Goal: Transaction & Acquisition: Purchase product/service

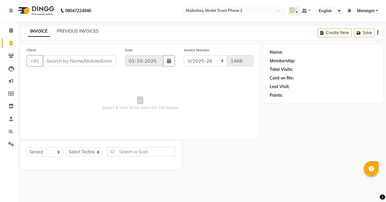
select select "3840"
select select "service"
select select "65819"
click at [66, 147] on select "Select Technician [PERSON_NAME] Manager [PERSON_NAME] Sumit [PERSON_NAME]" at bounding box center [84, 151] width 37 height 9
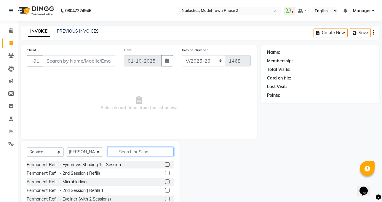
click at [113, 153] on input "text" at bounding box center [141, 151] width 66 height 9
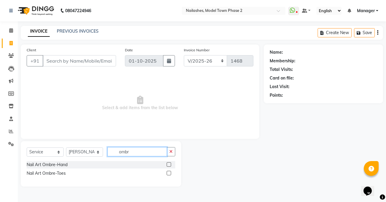
type input "ombr"
click at [168, 165] on label at bounding box center [169, 164] width 4 height 4
click at [168, 165] on input "checkbox" at bounding box center [169, 165] width 4 height 4
click at [168, 165] on label at bounding box center [169, 164] width 4 height 4
click at [168, 165] on input "checkbox" at bounding box center [169, 165] width 4 height 4
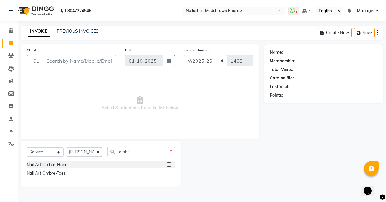
click at [168, 165] on label at bounding box center [169, 164] width 4 height 4
click at [168, 165] on input "checkbox" at bounding box center [169, 165] width 4 height 4
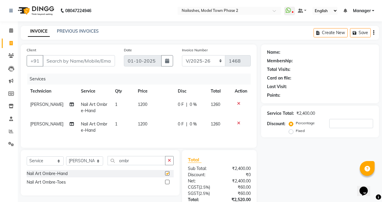
checkbox input "false"
drag, startPoint x: 144, startPoint y: 117, endPoint x: 150, endPoint y: 132, distance: 16.4
click at [144, 118] on tbody "[PERSON_NAME] Nail Art Ombre-Hand 1 1200 0 F | 0 % 1260 [PERSON_NAME] Nail Art …" at bounding box center [139, 117] width 224 height 39
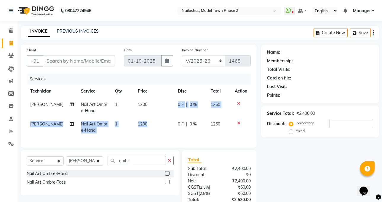
click at [238, 123] on icon at bounding box center [238, 123] width 3 height 4
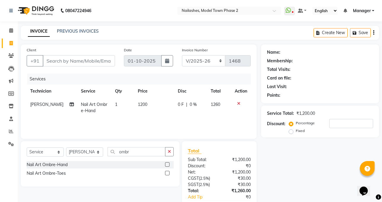
click at [238, 123] on div "Services Technician Service Qty Price Disc Total Action [PERSON_NAME] Nail Art …" at bounding box center [139, 102] width 224 height 59
click at [160, 105] on td "1200" at bounding box center [154, 108] width 40 height 20
select select "65819"
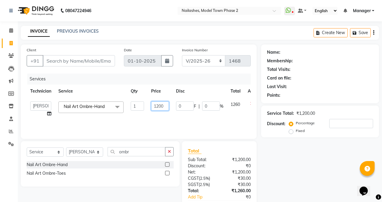
click at [165, 106] on input "1200" at bounding box center [160, 105] width 18 height 9
type input "1600"
click at [175, 122] on div "Services Technician Service Qty Price Disc Total Action [PERSON_NAME] kajal Man…" at bounding box center [139, 102] width 224 height 59
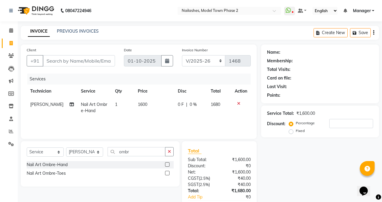
click at [175, 122] on div "Services Technician Service Qty Price Disc Total Action [PERSON_NAME] Nail Art …" at bounding box center [139, 102] width 224 height 59
click at [100, 60] on input "Client" at bounding box center [79, 60] width 72 height 11
type input "9"
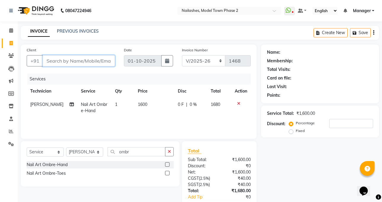
type input "0"
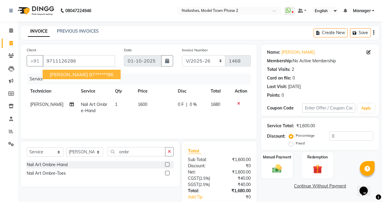
click at [89, 73] on ngb-highlight "97******86" at bounding box center [101, 74] width 24 height 6
type input "97******86"
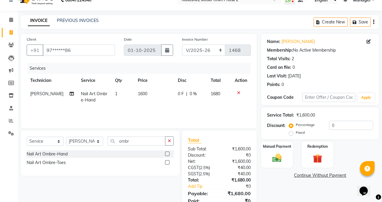
scroll to position [30, 0]
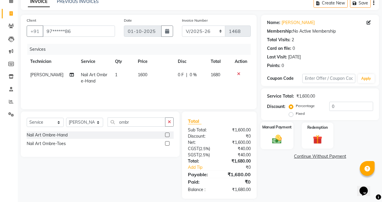
click at [282, 147] on div "Manual Payment" at bounding box center [276, 135] width 33 height 27
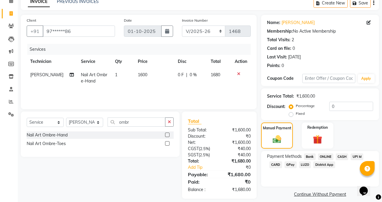
click at [340, 156] on span "CASH" at bounding box center [342, 156] width 13 height 7
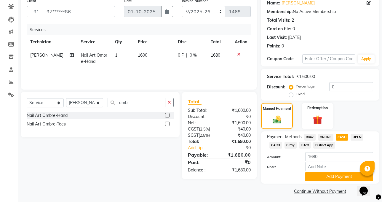
scroll to position [52, 0]
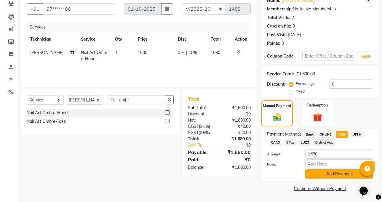
click at [342, 176] on button "Add Payment" at bounding box center [339, 173] width 68 height 9
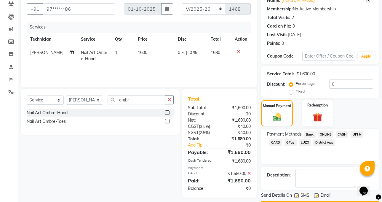
scroll to position [69, 0]
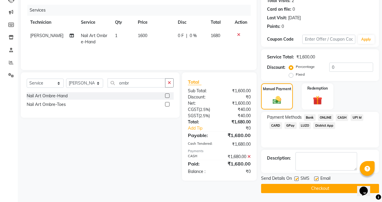
click at [334, 188] on button "Checkout" at bounding box center [320, 188] width 118 height 9
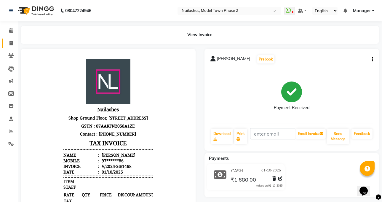
click at [5, 45] on link "Invoice" at bounding box center [9, 44] width 14 height 10
select select "service"
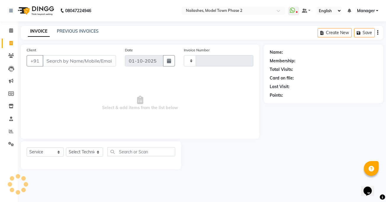
type input "1469"
select select "3840"
click at [111, 60] on input "Client" at bounding box center [79, 60] width 73 height 11
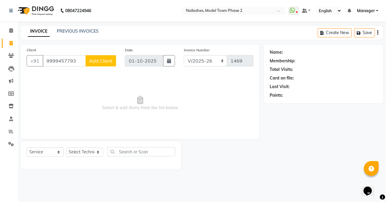
type input "9999457793"
click at [105, 62] on span "Add Client" at bounding box center [100, 61] width 23 height 6
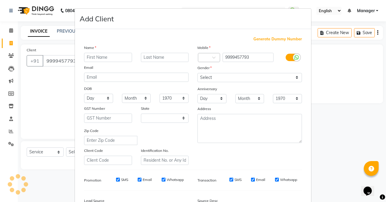
click at [105, 62] on div "Name Email DOB Day 01 02 03 04 05 06 07 08 09 10 11 12 13 14 15 16 17 18 19 20 …" at bounding box center [136, 104] width 113 height 120
select select "21"
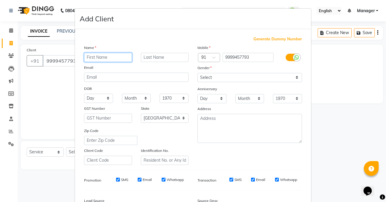
click at [106, 54] on input "text" at bounding box center [108, 57] width 48 height 9
type input "[PERSON_NAME]"
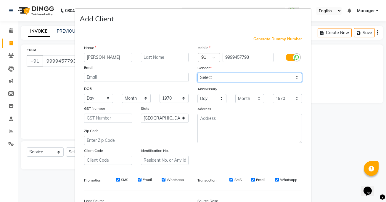
click at [225, 74] on select "Select [DEMOGRAPHIC_DATA] [DEMOGRAPHIC_DATA] Other Prefer Not To Say" at bounding box center [250, 77] width 105 height 9
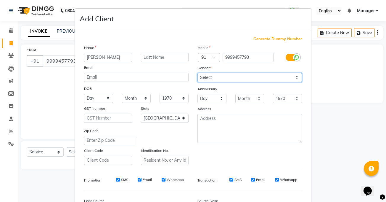
select select "[DEMOGRAPHIC_DATA]"
click at [198, 73] on select "Select [DEMOGRAPHIC_DATA] [DEMOGRAPHIC_DATA] Other Prefer Not To Say" at bounding box center [250, 77] width 105 height 9
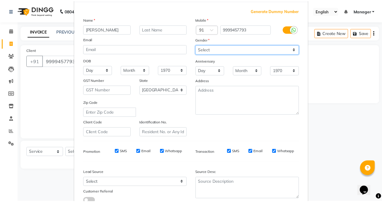
scroll to position [72, 0]
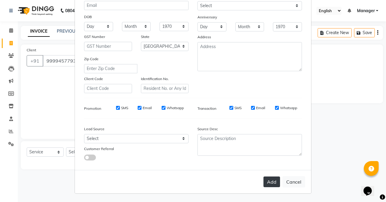
click at [273, 178] on button "Add" at bounding box center [272, 181] width 17 height 11
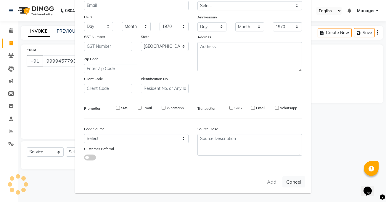
type input "99******93"
select select
select select "null"
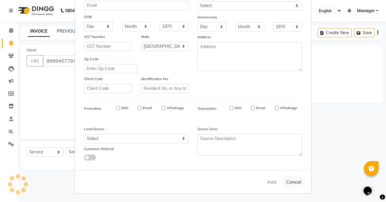
select select
checkbox input "false"
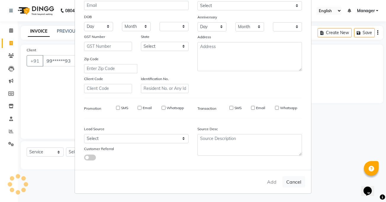
checkbox input "false"
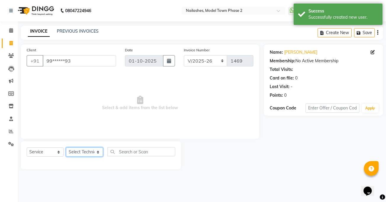
click at [87, 148] on select "Select Technician [PERSON_NAME] Manager [PERSON_NAME] Sumit [PERSON_NAME]" at bounding box center [84, 151] width 37 height 9
select select "65819"
click at [66, 147] on select "Select Technician [PERSON_NAME] Manager [PERSON_NAME] Sumit [PERSON_NAME]" at bounding box center [84, 151] width 37 height 9
click at [83, 126] on span "Select & add items from the list below" at bounding box center [140, 102] width 227 height 59
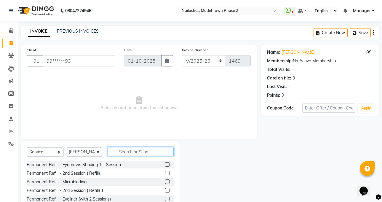
click at [113, 155] on input "text" at bounding box center [141, 151] width 66 height 9
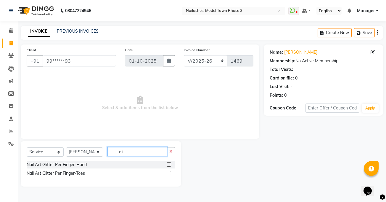
type input "gli"
click at [168, 165] on label at bounding box center [169, 164] width 4 height 4
click at [168, 165] on input "checkbox" at bounding box center [169, 165] width 4 height 4
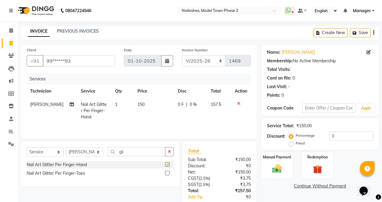
checkbox input "false"
click at [140, 105] on span "150" at bounding box center [140, 104] width 7 height 5
select select "65819"
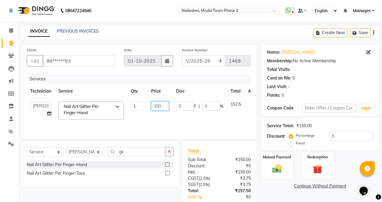
click at [164, 108] on input "150" at bounding box center [160, 105] width 18 height 9
type input "1"
type input "1200"
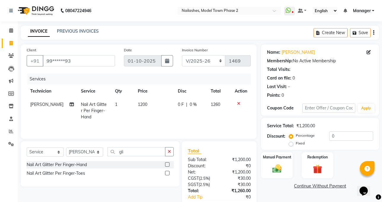
click at [169, 114] on td "1200" at bounding box center [154, 111] width 40 height 26
select select "65819"
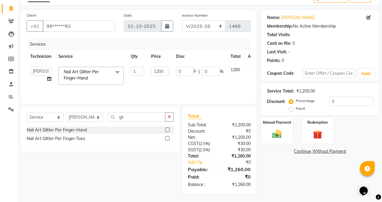
scroll to position [35, 0]
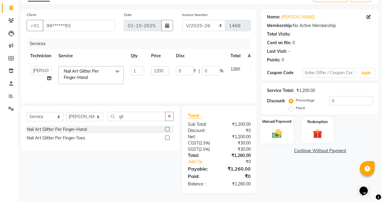
click at [279, 137] on img at bounding box center [276, 133] width 15 height 11
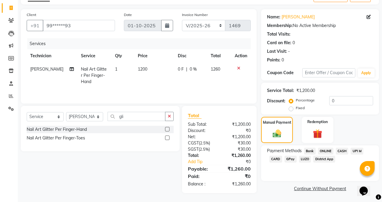
click at [338, 150] on span "CASH" at bounding box center [342, 151] width 13 height 7
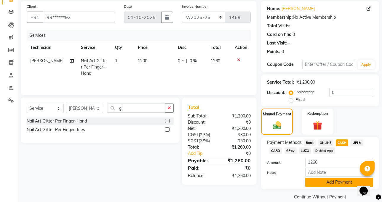
scroll to position [52, 0]
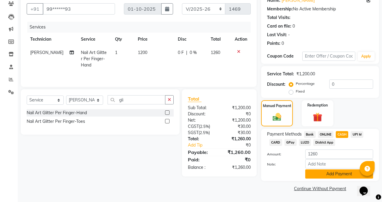
click at [341, 172] on button "Add Payment" at bounding box center [339, 173] width 68 height 9
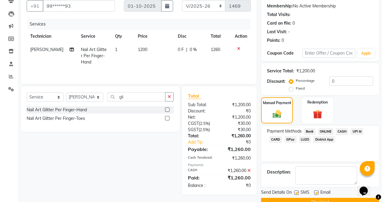
scroll to position [69, 0]
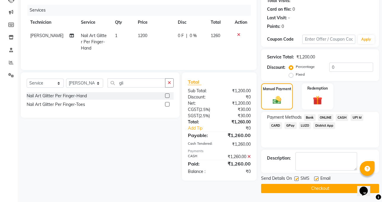
click at [213, 38] on span "1260" at bounding box center [215, 35] width 9 height 5
select select "65819"
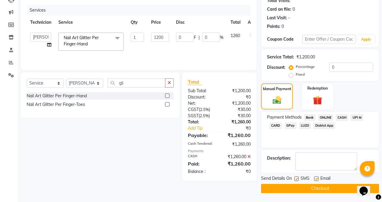
click at [240, 36] on span "1260" at bounding box center [235, 35] width 9 height 5
click at [241, 36] on td "1260" at bounding box center [235, 41] width 17 height 25
click at [237, 36] on span "1260" at bounding box center [235, 35] width 9 height 5
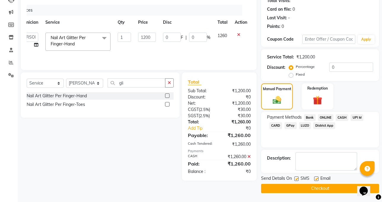
click at [230, 39] on td "1260" at bounding box center [222, 41] width 17 height 25
click at [227, 36] on td "1260" at bounding box center [222, 41] width 17 height 25
click at [220, 36] on span "1260" at bounding box center [221, 35] width 9 height 5
click at [220, 39] on td "1260" at bounding box center [222, 41] width 17 height 25
click at [220, 36] on span "1260" at bounding box center [221, 35] width 9 height 5
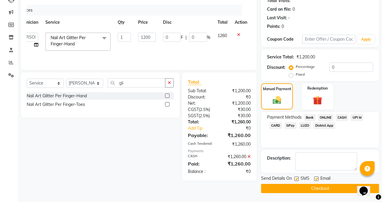
click at [225, 32] on td "1260" at bounding box center [222, 41] width 17 height 25
click at [221, 37] on span "1260" at bounding box center [221, 35] width 9 height 5
click at [222, 36] on span "1260" at bounding box center [221, 35] width 9 height 5
click at [225, 34] on span "1260" at bounding box center [221, 35] width 9 height 5
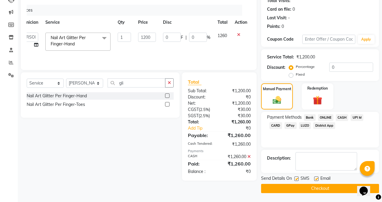
click at [248, 156] on icon at bounding box center [248, 156] width 3 height 4
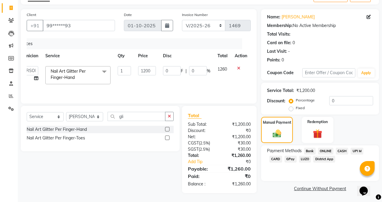
click at [208, 72] on span "%" at bounding box center [209, 71] width 4 height 6
click at [223, 71] on span "1260" at bounding box center [221, 68] width 9 height 5
click at [225, 82] on td "1260" at bounding box center [222, 75] width 17 height 25
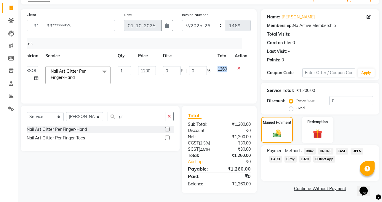
click at [225, 82] on td "1260" at bounding box center [222, 75] width 17 height 25
click at [347, 148] on span "CASH" at bounding box center [342, 151] width 13 height 7
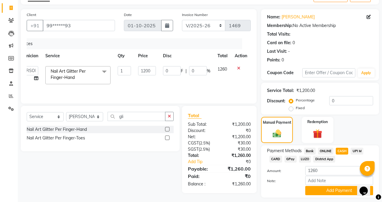
scroll to position [52, 0]
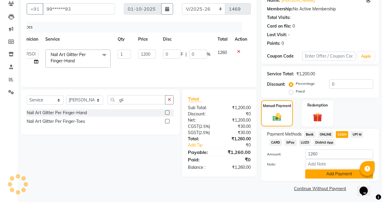
click at [347, 174] on button "Add Payment" at bounding box center [339, 173] width 68 height 9
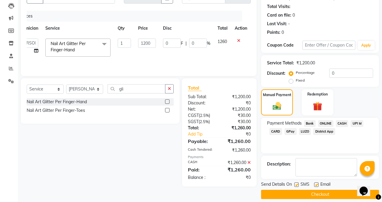
scroll to position [69, 0]
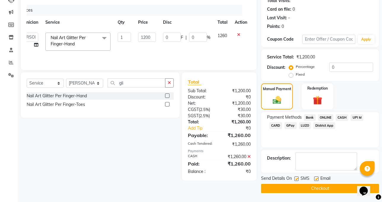
click at [347, 189] on button "Checkout" at bounding box center [320, 188] width 118 height 9
click at [347, 189] on div "Checkout" at bounding box center [320, 188] width 118 height 9
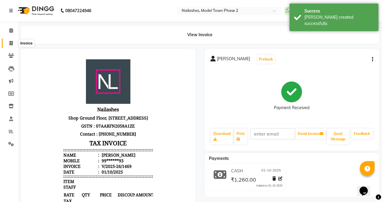
click at [8, 41] on span at bounding box center [11, 43] width 10 height 7
select select "service"
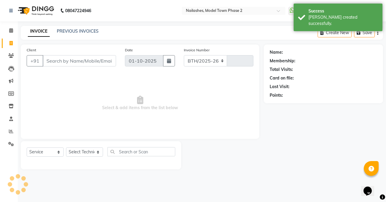
select select "3840"
type input "1470"
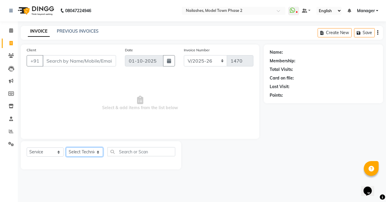
click at [91, 150] on select "Select Technician [PERSON_NAME] Manager [PERSON_NAME] Sumit [PERSON_NAME]" at bounding box center [84, 151] width 37 height 9
click at [74, 153] on select "Select Technician [PERSON_NAME] Manager [PERSON_NAME] Sumit [PERSON_NAME]" at bounding box center [84, 151] width 37 height 9
select select "85506"
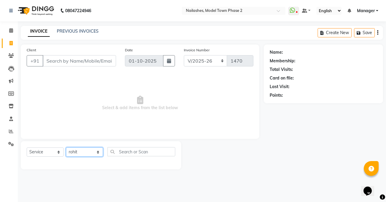
click at [66, 147] on select "Select Technician [PERSON_NAME] Manager [PERSON_NAME] Sumit [PERSON_NAME]" at bounding box center [84, 151] width 37 height 9
drag, startPoint x: 71, startPoint y: 148, endPoint x: 69, endPoint y: 121, distance: 26.4
click at [69, 121] on span "Select & add items from the list below" at bounding box center [140, 102] width 227 height 59
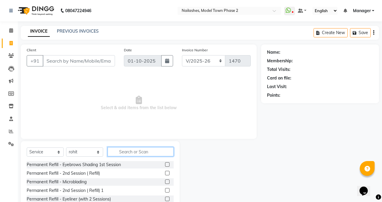
click at [117, 153] on input "text" at bounding box center [141, 151] width 66 height 9
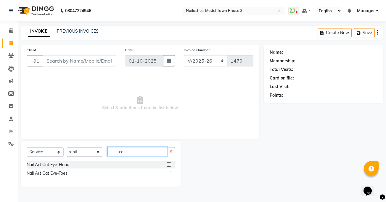
type input "cat"
click at [171, 172] on label at bounding box center [169, 173] width 4 height 4
click at [171, 172] on input "checkbox" at bounding box center [169, 173] width 4 height 4
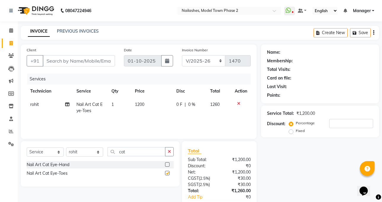
checkbox input "false"
drag, startPoint x: 140, startPoint y: 112, endPoint x: 138, endPoint y: 107, distance: 5.6
click at [138, 107] on td "1200" at bounding box center [152, 108] width 42 height 20
select select "85506"
click at [163, 105] on td "1200" at bounding box center [152, 108] width 42 height 20
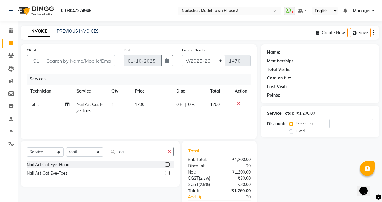
select select "85506"
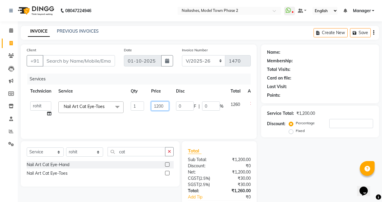
click at [166, 107] on input "1200" at bounding box center [160, 105] width 18 height 9
type input "1000"
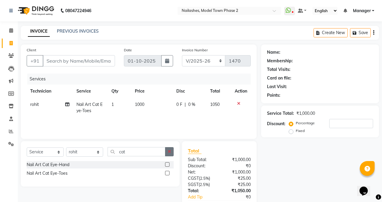
click at [168, 150] on icon "button" at bounding box center [169, 151] width 3 height 4
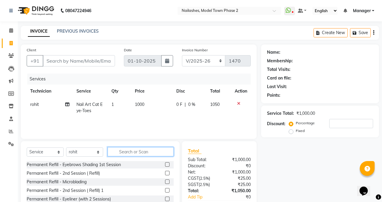
click at [119, 152] on input "text" at bounding box center [141, 151] width 66 height 9
type input "rem"
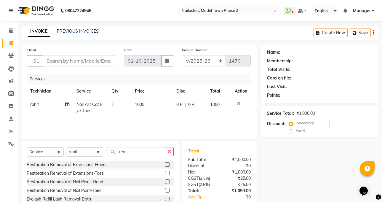
click at [165, 163] on label at bounding box center [167, 164] width 4 height 4
click at [165, 163] on input "checkbox" at bounding box center [167, 165] width 4 height 4
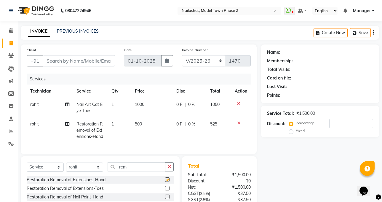
checkbox input "false"
click at [132, 130] on td "500" at bounding box center [152, 130] width 42 height 26
select select "85506"
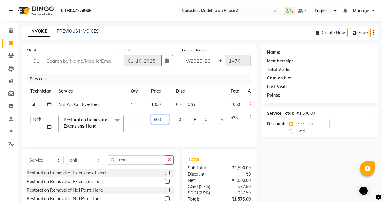
click at [164, 118] on input "500" at bounding box center [160, 119] width 18 height 9
type input "5"
type input "500"
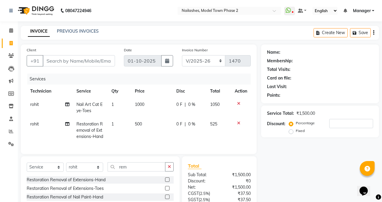
click at [168, 135] on div "Services Technician Service Qty Price Disc Total Action rohit Nail Art Cat Eye-…" at bounding box center [139, 110] width 224 height 74
click at [168, 167] on button "button" at bounding box center [169, 166] width 9 height 9
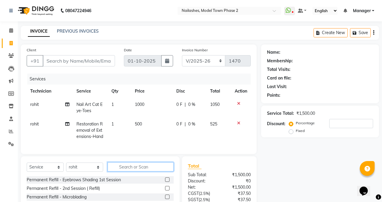
click at [151, 171] on input "text" at bounding box center [141, 166] width 66 height 9
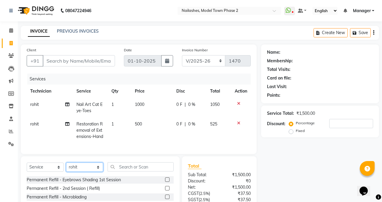
click at [98, 169] on select "Select Technician [PERSON_NAME] Manager [PERSON_NAME] Sumit [PERSON_NAME]" at bounding box center [84, 166] width 37 height 9
click at [93, 166] on div "Select Service Product Membership Package Voucher Prepaid Gift Card Select Tech…" at bounding box center [100, 199] width 159 height 87
click at [92, 170] on select "Select Technician [PERSON_NAME] Manager [PERSON_NAME] Sumit [PERSON_NAME]" at bounding box center [84, 166] width 37 height 9
click at [66, 167] on select "Select Technician [PERSON_NAME] Manager [PERSON_NAME] Sumit [PERSON_NAME]" at bounding box center [84, 166] width 37 height 9
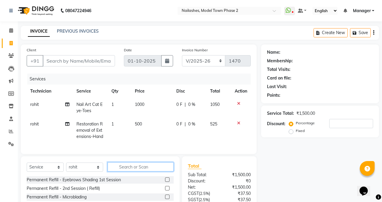
click at [119, 171] on input "text" at bounding box center [141, 166] width 66 height 9
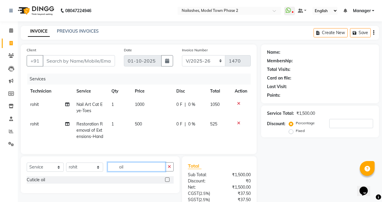
type input "oil"
click at [165, 182] on label at bounding box center [167, 179] width 4 height 4
click at [165, 182] on input "checkbox" at bounding box center [167, 180] width 4 height 4
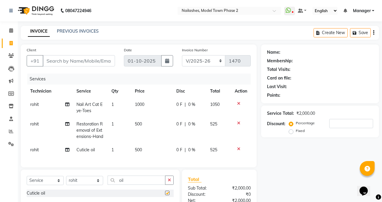
checkbox input "false"
click at [134, 148] on td "500" at bounding box center [152, 149] width 42 height 13
select select "85506"
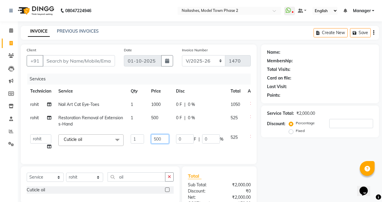
click at [161, 141] on input "500" at bounding box center [160, 138] width 18 height 9
type input "5"
type input "400"
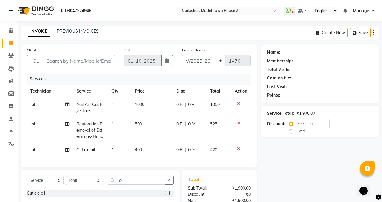
click at [161, 149] on td "400" at bounding box center [152, 149] width 42 height 13
select select "85506"
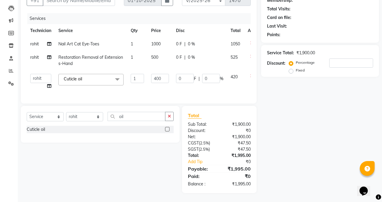
scroll to position [6, 0]
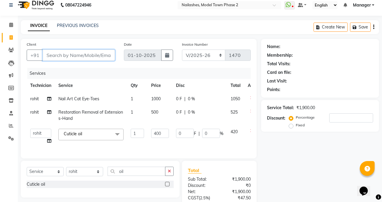
click at [71, 57] on input "Client" at bounding box center [79, 54] width 72 height 11
click at [85, 55] on input "Client" at bounding box center [79, 54] width 72 height 11
type input "7"
type input "0"
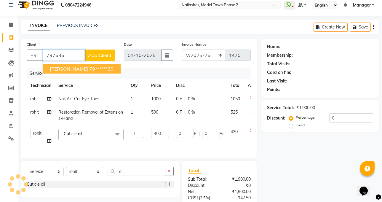
click at [89, 70] on ngb-highlight "79******30" at bounding box center [101, 69] width 24 height 6
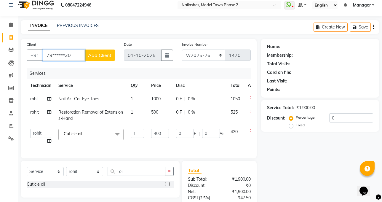
click at [74, 55] on input "79******30" at bounding box center [64, 54] width 42 height 11
type input "79******30"
click at [89, 68] on div "Services" at bounding box center [141, 73] width 228 height 11
click at [112, 53] on input "79******30" at bounding box center [79, 54] width 72 height 11
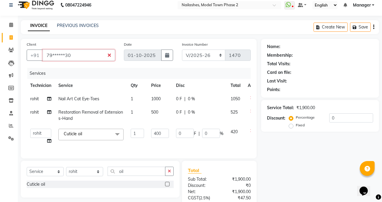
click at [111, 56] on input "79******30" at bounding box center [79, 54] width 72 height 11
click at [106, 52] on input "79******30" at bounding box center [79, 54] width 72 height 11
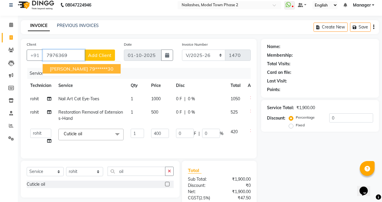
click at [89, 66] on ngb-highlight "79******30" at bounding box center [101, 69] width 24 height 6
type input "79******30"
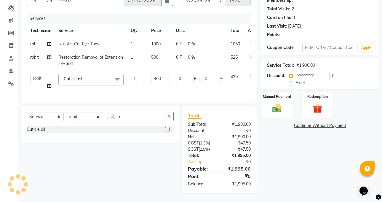
scroll to position [65, 0]
click at [288, 100] on div "Manual Payment" at bounding box center [276, 104] width 33 height 27
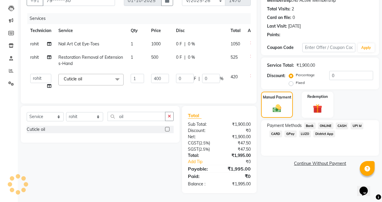
click at [344, 122] on span "CASH" at bounding box center [342, 125] width 13 height 7
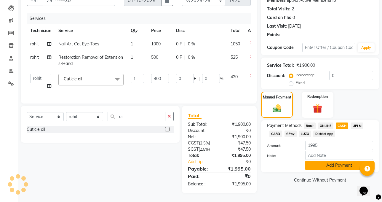
click at [351, 161] on button "Add Payment" at bounding box center [339, 165] width 68 height 9
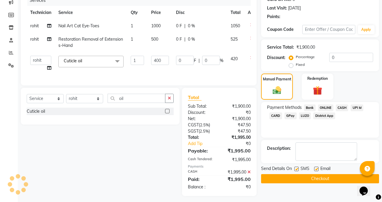
scroll to position [86, 0]
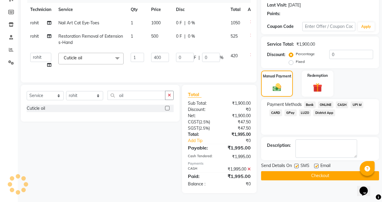
click at [350, 171] on button "Checkout" at bounding box center [320, 175] width 118 height 9
click at [350, 171] on div "Checkout" at bounding box center [320, 175] width 118 height 9
click at [280, 172] on button "Checkout" at bounding box center [320, 175] width 118 height 9
click at [280, 172] on div "Checkout" at bounding box center [320, 175] width 118 height 9
click at [280, 172] on button "Checkout" at bounding box center [320, 175] width 118 height 9
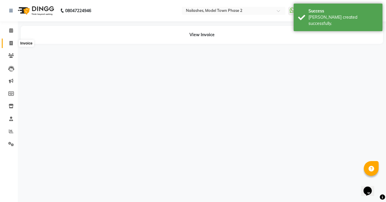
click at [11, 44] on icon at bounding box center [10, 43] width 3 height 4
select select "service"
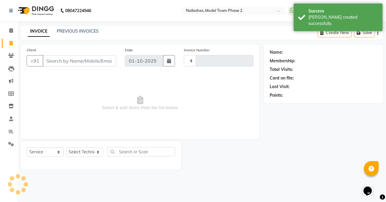
type input "1471"
select select "3840"
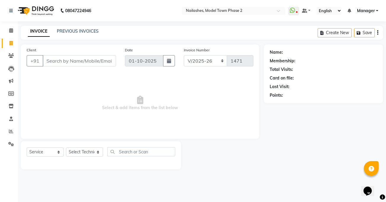
click at [55, 61] on input "Client" at bounding box center [79, 60] width 73 height 11
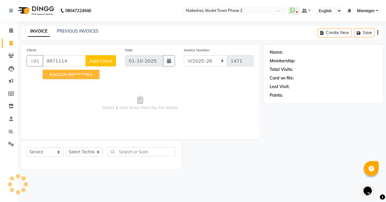
click at [84, 71] on button "KANAN 99******63" at bounding box center [71, 74] width 57 height 9
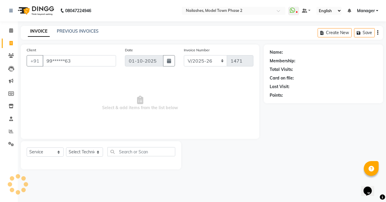
type input "99******63"
click at [90, 151] on select "Select Technician [PERSON_NAME] Manager [PERSON_NAME] Sumit [PERSON_NAME]" at bounding box center [84, 151] width 37 height 9
select select "34505"
click at [66, 147] on select "Select Technician [PERSON_NAME] Manager [PERSON_NAME] Sumit [PERSON_NAME]" at bounding box center [84, 151] width 37 height 9
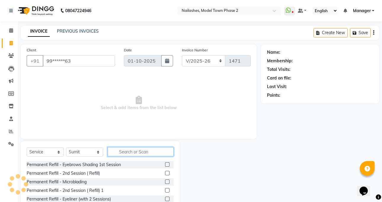
click at [116, 155] on input "text" at bounding box center [141, 151] width 66 height 9
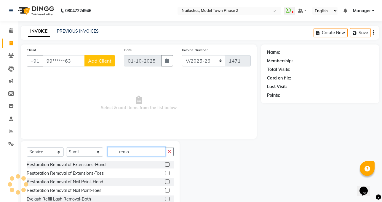
type input "remo"
click at [165, 182] on label at bounding box center [167, 181] width 4 height 4
click at [165, 182] on input "checkbox" at bounding box center [167, 182] width 4 height 4
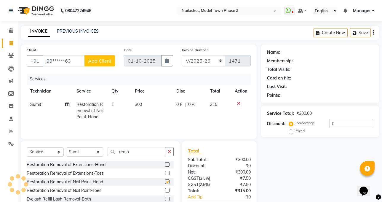
checkbox input "false"
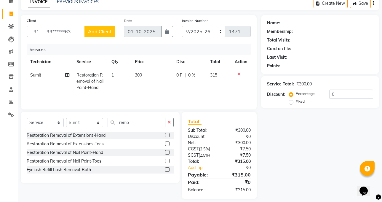
scroll to position [30, 0]
click at [74, 26] on input "99******63" at bounding box center [64, 30] width 42 height 11
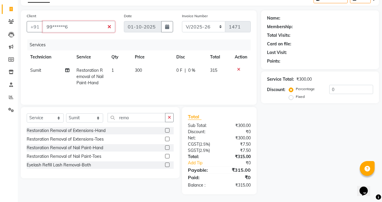
scroll to position [35, 0]
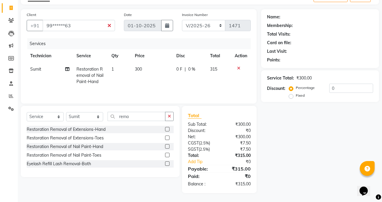
click at [98, 40] on div "Services" at bounding box center [141, 43] width 228 height 11
click at [87, 24] on input "99******63" at bounding box center [79, 25] width 72 height 11
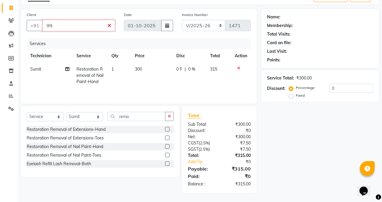
type input "9"
click at [87, 24] on input "Client" at bounding box center [79, 25] width 72 height 11
click at [88, 24] on input "Client" at bounding box center [79, 25] width 72 height 11
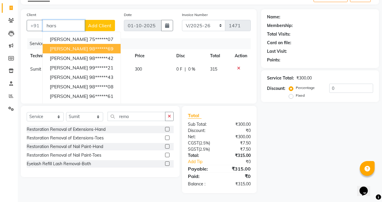
click at [92, 48] on ngb-highlight "98******69" at bounding box center [101, 49] width 24 height 6
type input "98******69"
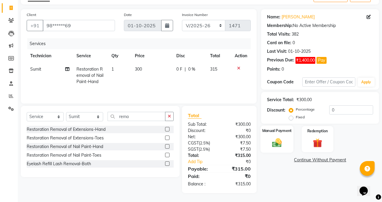
click at [268, 145] on div "Manual Payment" at bounding box center [276, 138] width 33 height 27
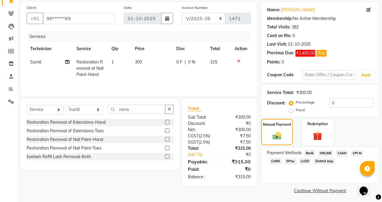
scroll to position [44, 0]
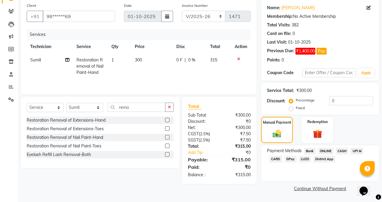
click at [342, 149] on span "CASH" at bounding box center [342, 151] width 13 height 7
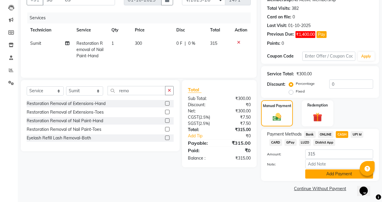
click at [336, 177] on button "Add Payment" at bounding box center [339, 173] width 68 height 9
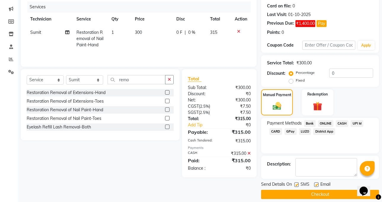
scroll to position [78, 0]
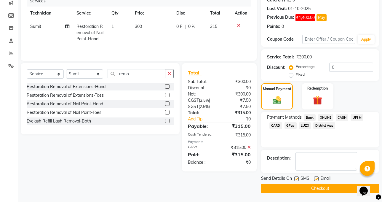
click at [334, 185] on button "Checkout" at bounding box center [320, 188] width 118 height 9
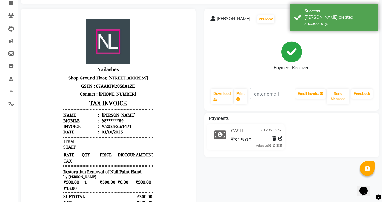
scroll to position [5, 0]
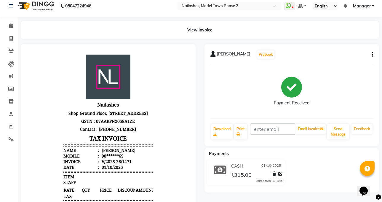
click at [355, 117] on div "[PERSON_NAME] Prebook Payment Received Download Print Email Invoice Send Messag…" at bounding box center [291, 95] width 175 height 102
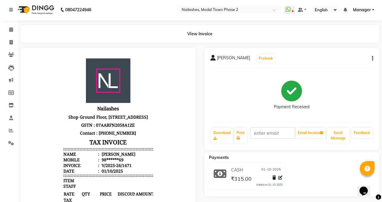
scroll to position [0, 0]
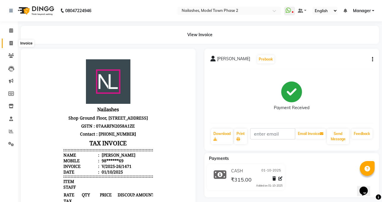
click at [6, 41] on span at bounding box center [11, 43] width 10 height 7
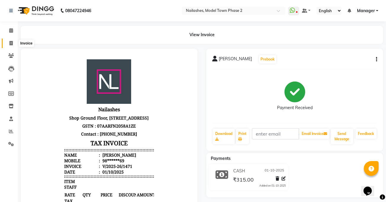
select select "service"
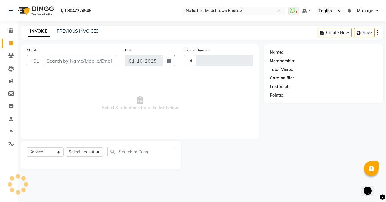
type input "1472"
select select "3840"
click at [65, 62] on input "Client" at bounding box center [79, 60] width 73 height 11
drag, startPoint x: 67, startPoint y: 65, endPoint x: 64, endPoint y: 65, distance: 3.3
click at [64, 65] on input "Client" at bounding box center [79, 60] width 73 height 11
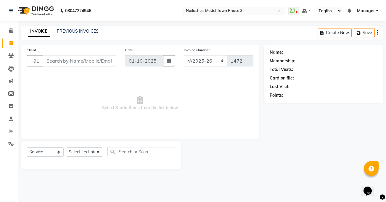
click at [63, 60] on input "Client" at bounding box center [79, 60] width 73 height 11
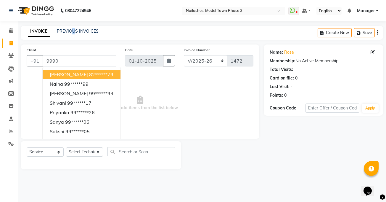
click at [73, 25] on div "08047224946 Select Location × Nailashes, Model Town Phase 2 WhatsApp Status ✕ S…" at bounding box center [193, 101] width 386 height 202
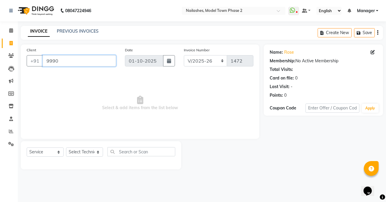
click at [72, 63] on input "9990" at bounding box center [79, 60] width 73 height 11
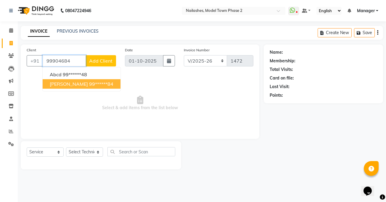
click at [89, 85] on ngb-highlight "99******84" at bounding box center [101, 84] width 24 height 6
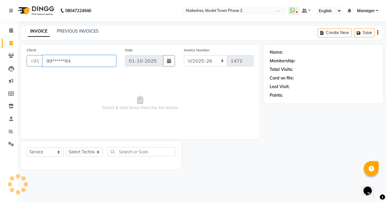
type input "99******84"
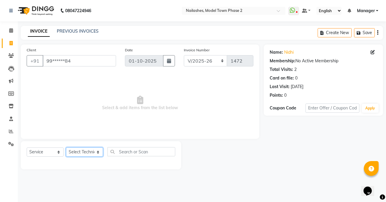
click at [81, 153] on select "Select Technician [PERSON_NAME] Manager [PERSON_NAME] Sumit [PERSON_NAME]" at bounding box center [84, 151] width 37 height 9
click at [80, 149] on select "Select Technician [PERSON_NAME] Manager [PERSON_NAME] Sumit [PERSON_NAME]" at bounding box center [84, 151] width 37 height 9
select select "85506"
click at [66, 147] on select "Select Technician [PERSON_NAME] Manager [PERSON_NAME] Sumit [PERSON_NAME]" at bounding box center [84, 151] width 37 height 9
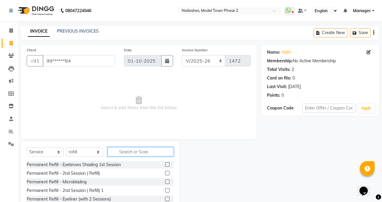
click at [135, 152] on input "text" at bounding box center [141, 151] width 66 height 9
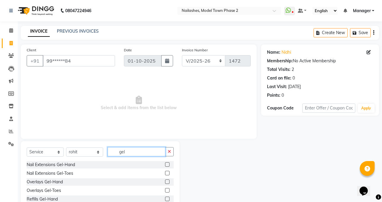
scroll to position [27, 0]
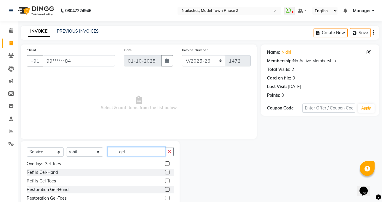
type input "gel"
click at [165, 172] on label at bounding box center [167, 172] width 4 height 4
click at [165, 172] on input "checkbox" at bounding box center [167, 172] width 4 height 4
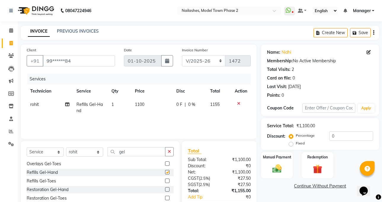
checkbox input "false"
click at [132, 114] on td "1100" at bounding box center [152, 108] width 42 height 20
select select "85506"
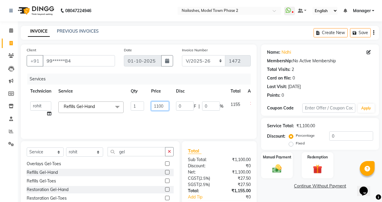
click at [164, 104] on input "1100" at bounding box center [160, 105] width 18 height 9
type input "1"
click at [159, 107] on input "1" at bounding box center [160, 105] width 18 height 9
click at [158, 107] on input "1" at bounding box center [160, 105] width 18 height 9
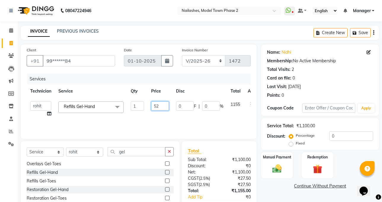
type input "525"
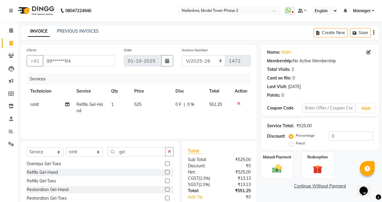
click at [183, 118] on div "Services Technician Service Qty Price Disc Total Action rohit Refills Gel-Hand …" at bounding box center [139, 102] width 224 height 59
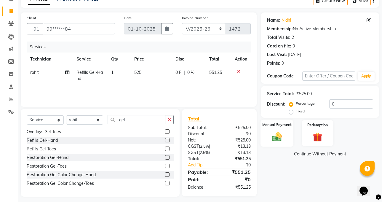
scroll to position [36, 0]
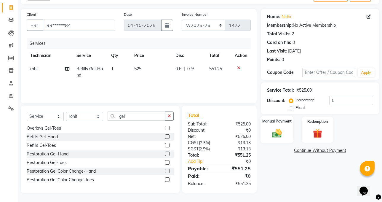
click at [276, 129] on img at bounding box center [276, 132] width 15 height 11
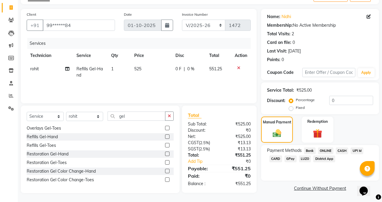
click at [134, 84] on div "Services Technician Service Qty Price Disc Total Action rohit Refills Gel-Hand …" at bounding box center [139, 67] width 224 height 59
click at [146, 69] on td "525" at bounding box center [151, 72] width 41 height 20
select select "85506"
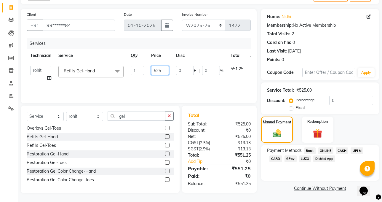
click at [164, 65] on td "525" at bounding box center [160, 73] width 25 height 23
type input "500"
click at [165, 75] on td "500" at bounding box center [160, 73] width 25 height 23
select select "85506"
click at [340, 148] on span "CASH" at bounding box center [342, 150] width 13 height 7
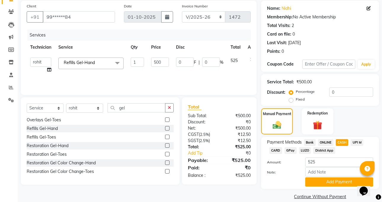
scroll to position [52, 0]
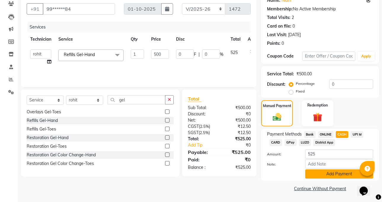
click at [345, 171] on button "Add Payment" at bounding box center [339, 173] width 68 height 9
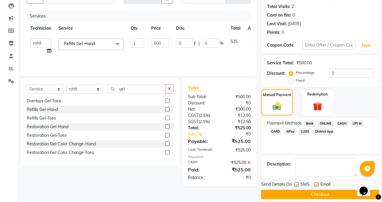
scroll to position [69, 0]
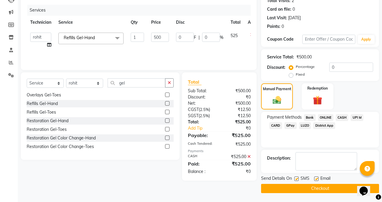
click at [338, 189] on button "Checkout" at bounding box center [320, 188] width 118 height 9
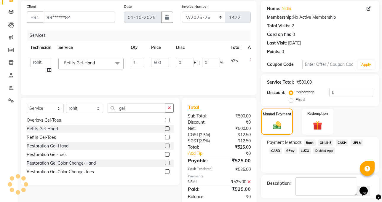
scroll to position [9, 0]
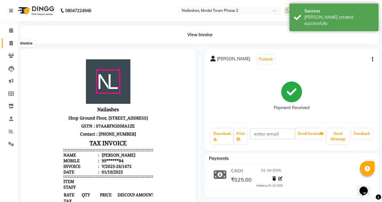
click at [10, 45] on icon at bounding box center [10, 43] width 3 height 4
select select "service"
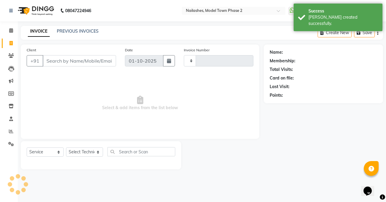
type input "1473"
select select "3840"
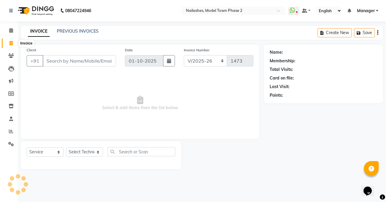
click at [12, 43] on icon at bounding box center [10, 43] width 3 height 4
select select "service"
type input "1473"
select select "3840"
click at [78, 33] on link "PREVIOUS INVOICES" at bounding box center [78, 30] width 42 height 5
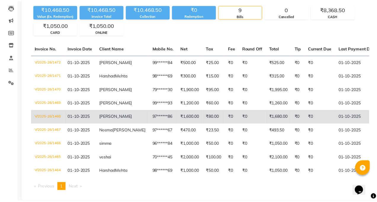
scroll to position [89, 0]
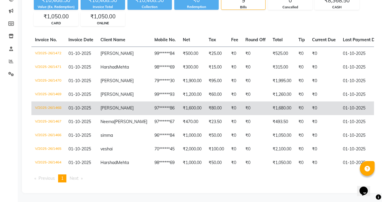
click at [179, 101] on td "₹1,600.00" at bounding box center [192, 108] width 26 height 14
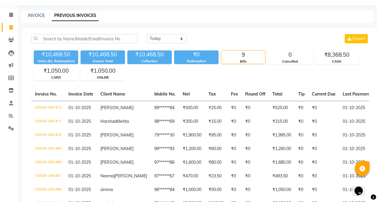
scroll to position [0, 0]
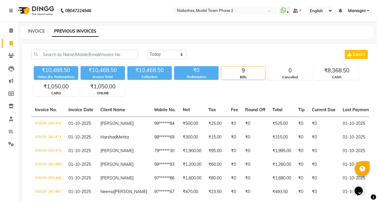
click at [38, 30] on link "INVOICE" at bounding box center [36, 30] width 17 height 5
select select "service"
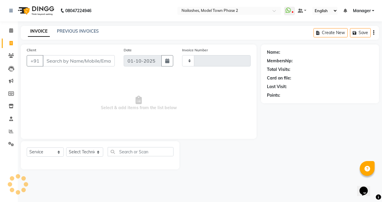
type input "1473"
select select "3840"
click at [88, 151] on select "Select Technician [PERSON_NAME] Manager [PERSON_NAME] Sumit [PERSON_NAME]" at bounding box center [84, 151] width 37 height 9
click at [89, 151] on select "Select Technician [PERSON_NAME] Manager [PERSON_NAME] Sumit [PERSON_NAME]" at bounding box center [84, 151] width 37 height 9
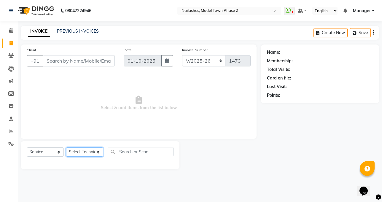
click at [89, 150] on select "Select Technician [PERSON_NAME] Manager [PERSON_NAME] Sumit [PERSON_NAME]" at bounding box center [84, 151] width 37 height 9
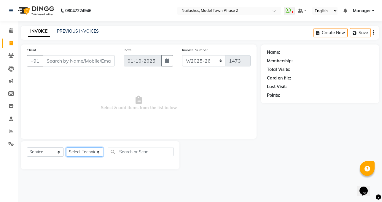
click at [89, 150] on select "Select Technician [PERSON_NAME] Manager [PERSON_NAME] Sumit [PERSON_NAME]" at bounding box center [84, 151] width 37 height 9
select select "65819"
click at [66, 147] on select "Select Technician [PERSON_NAME] Manager [PERSON_NAME] Sumit [PERSON_NAME]" at bounding box center [84, 151] width 37 height 9
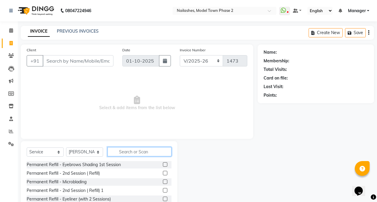
click at [118, 152] on input "text" at bounding box center [140, 151] width 64 height 9
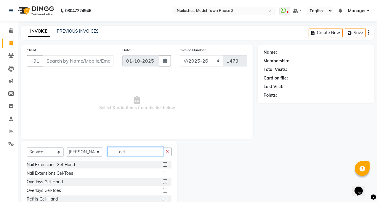
type input "gel"
click at [163, 163] on label at bounding box center [165, 164] width 4 height 4
click at [163, 163] on input "checkbox" at bounding box center [165, 165] width 4 height 4
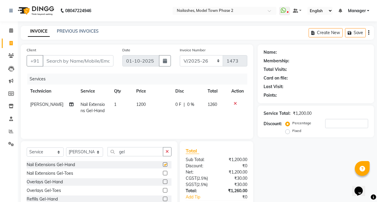
checkbox input "false"
click at [136, 106] on span "1200" at bounding box center [140, 104] width 9 height 5
select select "65819"
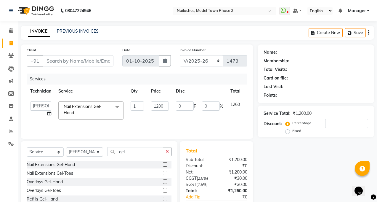
click at [135, 106] on input "1" at bounding box center [137, 105] width 13 height 9
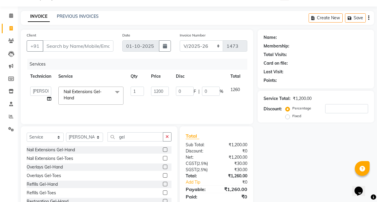
scroll to position [30, 0]
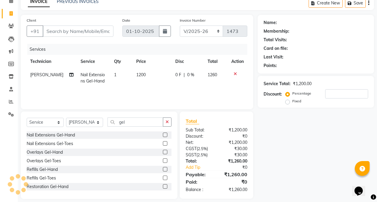
click at [163, 153] on label at bounding box center [165, 152] width 4 height 4
click at [163, 153] on input "checkbox" at bounding box center [165, 152] width 4 height 4
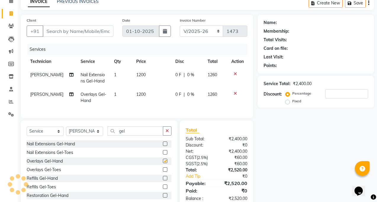
checkbox input "false"
click at [234, 72] on icon at bounding box center [235, 74] width 3 height 4
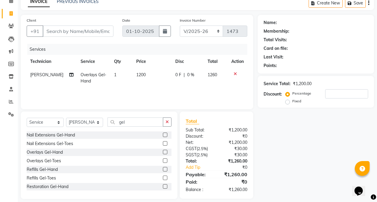
click at [155, 84] on td "1200" at bounding box center [152, 78] width 39 height 20
select select "65819"
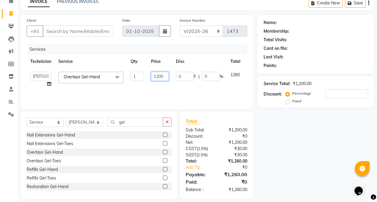
click at [163, 77] on input "1200" at bounding box center [160, 76] width 18 height 9
type input "1"
type input "500"
click at [143, 87] on tr "[PERSON_NAME] Manager rohit shaan Sumit [PERSON_NAME] Overlays Gel-Hand x Perma…" at bounding box center [145, 79] width 237 height 23
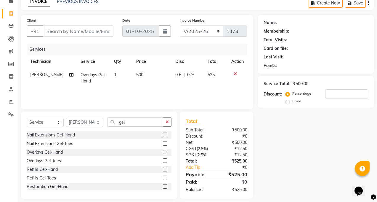
click at [139, 77] on td "500" at bounding box center [152, 78] width 39 height 20
select select "65819"
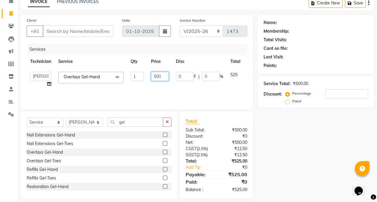
click at [164, 72] on input "500" at bounding box center [160, 76] width 18 height 9
click at [164, 73] on input "500" at bounding box center [160, 76] width 18 height 9
type input "5"
type input "1000"
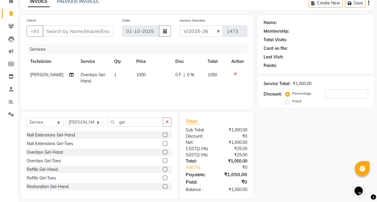
click at [152, 92] on div "Services Technician Service Qty Price Disc Total Action [PERSON_NAME] Overlays …" at bounding box center [137, 73] width 221 height 59
click at [53, 32] on input "Client" at bounding box center [78, 30] width 71 height 11
type input "0"
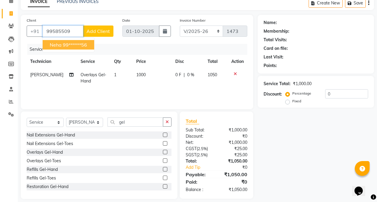
click at [65, 41] on button "Neha 99******56" at bounding box center [69, 44] width 52 height 9
type input "99******56"
click at [65, 41] on div "Client +91 99******56 Neha 99******56 Add Client Date [DATE] Invoice Number BTH…" at bounding box center [137, 62] width 233 height 94
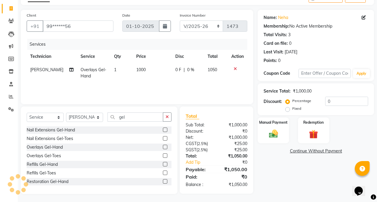
scroll to position [36, 0]
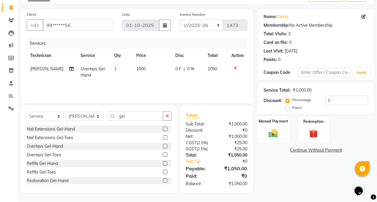
click at [276, 135] on img at bounding box center [273, 132] width 15 height 11
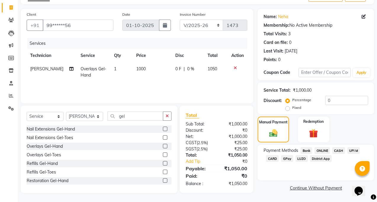
click at [337, 150] on span "CASH" at bounding box center [338, 150] width 13 height 7
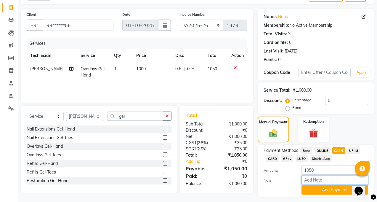
click at [341, 176] on input "Note:" at bounding box center [335, 179] width 67 height 9
click at [333, 167] on input "1050" at bounding box center [335, 169] width 67 height 9
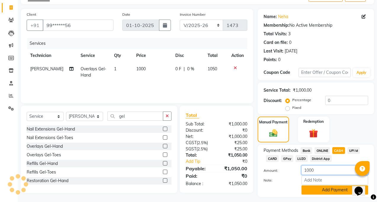
type input "1000"
click at [328, 188] on button "Add Payment" at bounding box center [335, 189] width 67 height 9
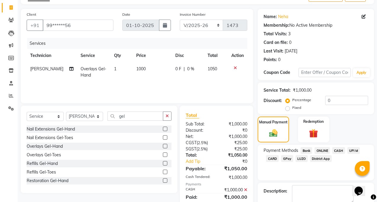
click at [323, 151] on span "ONLINE" at bounding box center [322, 150] width 15 height 7
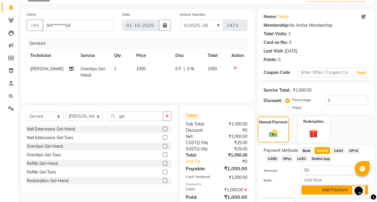
click at [341, 190] on button "Add Payment" at bounding box center [335, 189] width 67 height 9
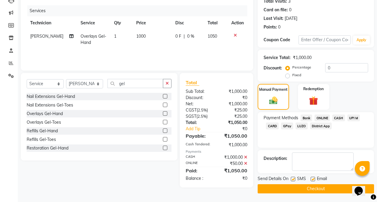
scroll to position [68, 0]
click at [338, 189] on button "Checkout" at bounding box center [316, 188] width 116 height 9
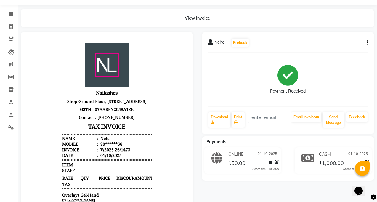
scroll to position [30, 0]
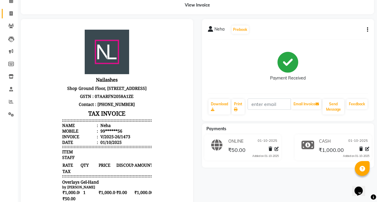
click at [6, 11] on link "Invoice" at bounding box center [9, 14] width 14 height 10
select select "service"
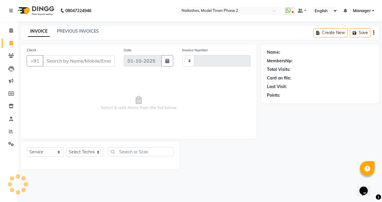
type input "1474"
select select "3840"
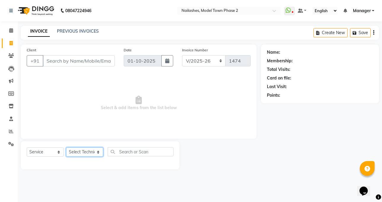
click at [87, 151] on select "Select Technician [PERSON_NAME] Manager [PERSON_NAME] Sumit [PERSON_NAME]" at bounding box center [84, 151] width 37 height 9
select select "85506"
click at [66, 147] on select "Select Technician [PERSON_NAME] Manager [PERSON_NAME] Sumit [PERSON_NAME]" at bounding box center [84, 151] width 37 height 9
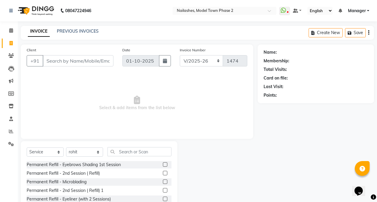
click at [104, 147] on div "Select Service Product Membership Package Voucher Prepaid Gift Card Select Tech…" at bounding box center [99, 154] width 145 height 14
click at [116, 153] on input "text" at bounding box center [140, 151] width 64 height 9
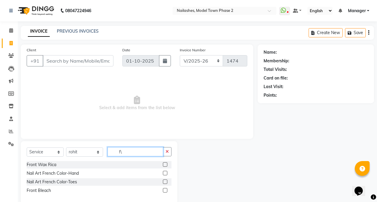
type input "f"
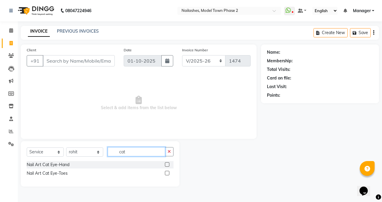
type input "cat"
click at [167, 165] on label at bounding box center [167, 164] width 4 height 4
click at [167, 165] on input "checkbox" at bounding box center [167, 165] width 4 height 4
click at [167, 165] on label at bounding box center [167, 164] width 4 height 4
click at [167, 165] on input "checkbox" at bounding box center [167, 165] width 4 height 4
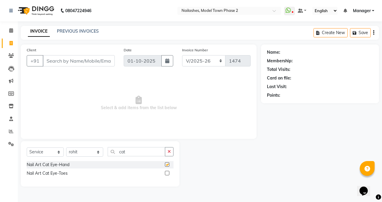
checkbox input "false"
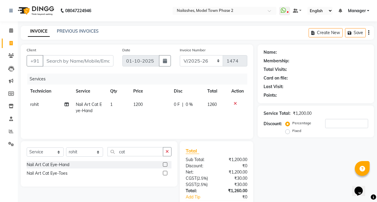
click at [136, 90] on th "Price" at bounding box center [150, 90] width 41 height 13
click at [148, 108] on td "1200" at bounding box center [150, 108] width 41 height 20
select select "85506"
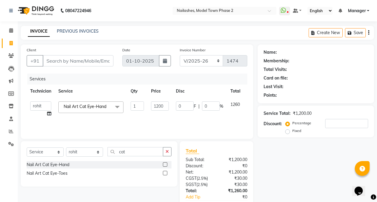
click at [170, 105] on td "1200" at bounding box center [160, 109] width 25 height 23
click at [166, 106] on input "1200" at bounding box center [160, 105] width 18 height 9
type input "1500"
click at [165, 111] on td "1500" at bounding box center [160, 109] width 25 height 23
select select "85506"
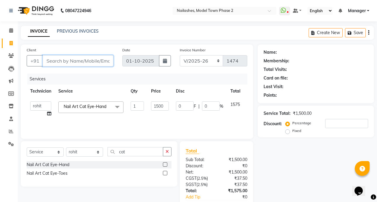
click at [81, 59] on input "Client" at bounding box center [78, 60] width 71 height 11
type input "8"
type input "0"
type input "8586909573"
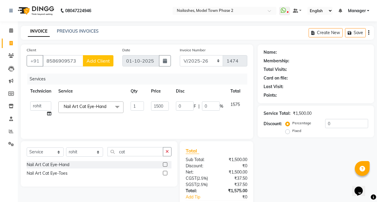
click at [90, 62] on span "Add Client" at bounding box center [98, 61] width 23 height 6
select select "21"
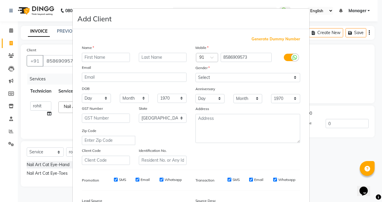
click at [94, 58] on input "text" at bounding box center [106, 57] width 48 height 9
type input "anshudeep"
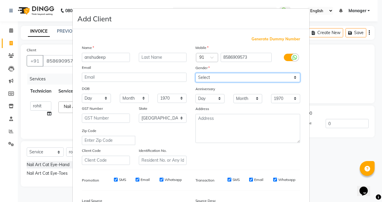
click at [230, 76] on select "Select [DEMOGRAPHIC_DATA] [DEMOGRAPHIC_DATA] Other Prefer Not To Say" at bounding box center [247, 77] width 105 height 9
select select "[DEMOGRAPHIC_DATA]"
click at [195, 73] on select "Select [DEMOGRAPHIC_DATA] [DEMOGRAPHIC_DATA] Other Prefer Not To Say" at bounding box center [247, 77] width 105 height 9
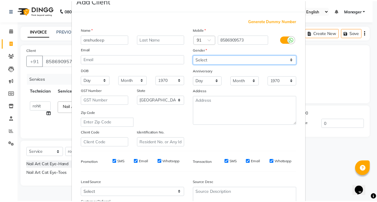
scroll to position [72, 0]
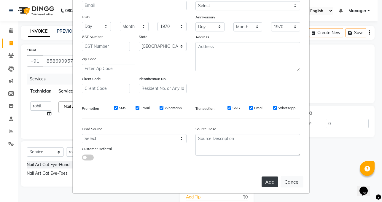
click at [265, 176] on button "Add" at bounding box center [269, 181] width 17 height 11
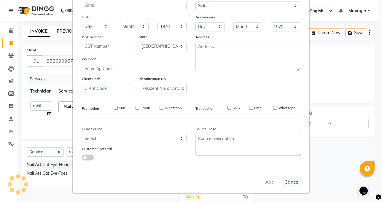
type input "85******73"
select select
select select "null"
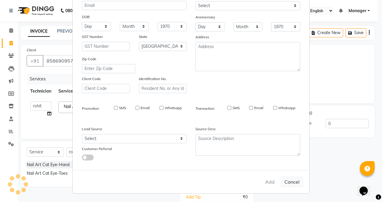
select select
checkbox input "false"
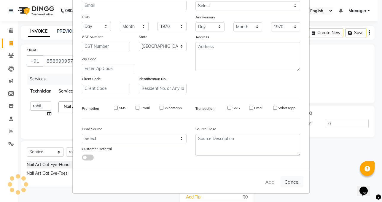
checkbox input "false"
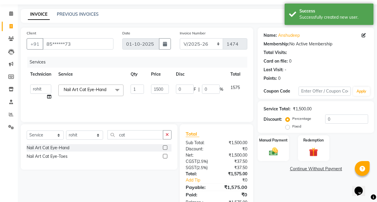
scroll to position [35, 0]
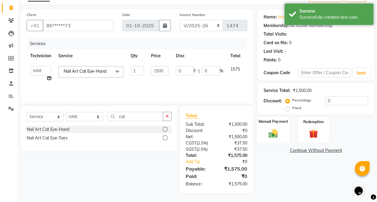
click at [274, 135] on img at bounding box center [273, 133] width 15 height 11
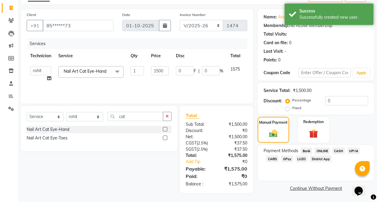
click at [327, 148] on span "ONLINE" at bounding box center [322, 150] width 15 height 7
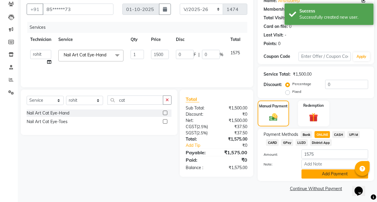
click at [335, 173] on button "Add Payment" at bounding box center [335, 173] width 67 height 9
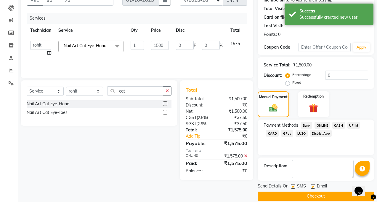
scroll to position [68, 0]
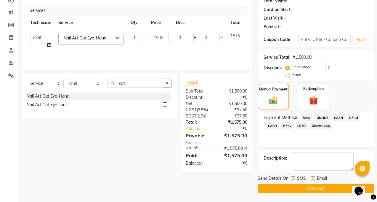
click at [335, 185] on button "Checkout" at bounding box center [316, 188] width 116 height 9
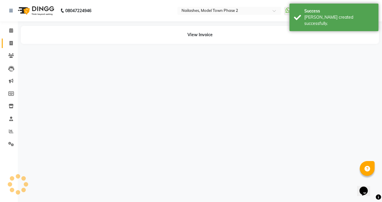
click at [5, 44] on link "Invoice" at bounding box center [9, 44] width 14 height 10
select select "service"
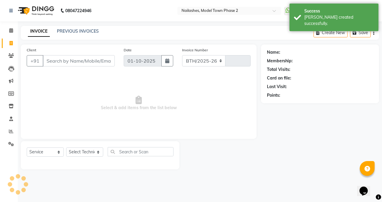
select select "3840"
type input "1475"
click at [52, 66] on input "Client" at bounding box center [79, 60] width 72 height 11
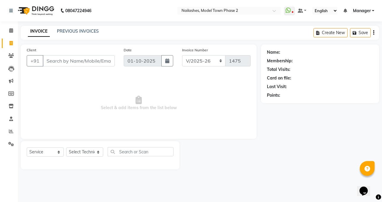
click at [84, 28] on div "PREVIOUS INVOICES" at bounding box center [78, 31] width 42 height 6
click at [77, 29] on link "PREVIOUS INVOICES" at bounding box center [78, 30] width 42 height 5
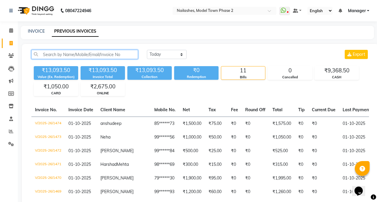
click at [62, 50] on input "text" at bounding box center [84, 54] width 107 height 9
click at [61, 52] on input "text" at bounding box center [84, 54] width 107 height 9
click at [60, 52] on input "text" at bounding box center [84, 54] width 107 height 9
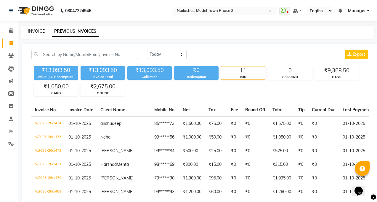
click at [34, 33] on link "INVOICE" at bounding box center [36, 30] width 17 height 5
select select "service"
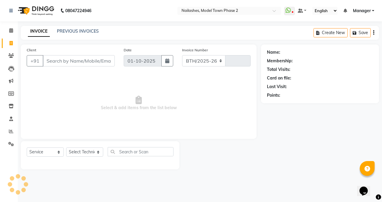
select select "3840"
type input "1475"
click at [85, 151] on select "Select Technician" at bounding box center [84, 151] width 37 height 9
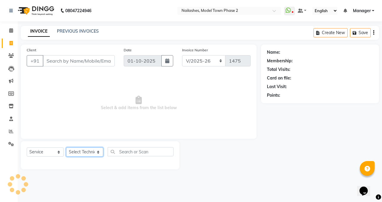
click at [85, 151] on select "Select Technician" at bounding box center [84, 151] width 37 height 9
click at [85, 151] on select "Select Technician [PERSON_NAME] Manager [PERSON_NAME] Sumit [PERSON_NAME]" at bounding box center [84, 151] width 37 height 9
select select "65819"
click at [66, 147] on select "Select Technician [PERSON_NAME] Manager [PERSON_NAME] Sumit [PERSON_NAME]" at bounding box center [84, 151] width 37 height 9
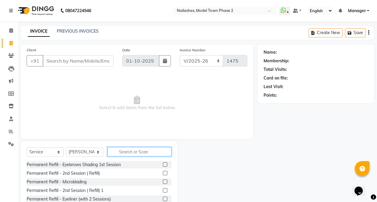
click at [123, 153] on input "text" at bounding box center [140, 151] width 64 height 9
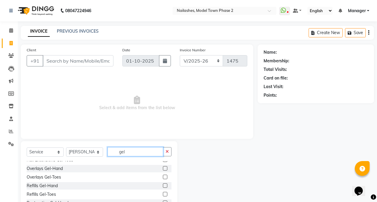
scroll to position [27, 0]
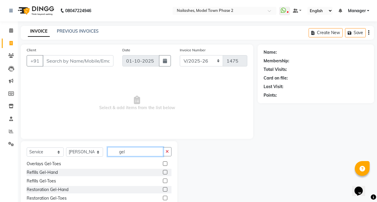
type input "gel"
click at [163, 172] on label at bounding box center [165, 172] width 4 height 4
click at [163, 172] on input "checkbox" at bounding box center [165, 172] width 4 height 4
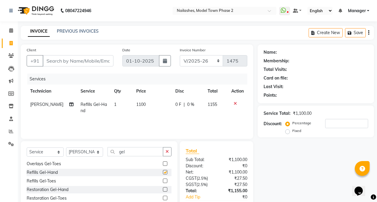
checkbox input "false"
click at [121, 92] on th "Qty" at bounding box center [122, 90] width 22 height 13
click at [137, 106] on span "1100" at bounding box center [140, 104] width 9 height 5
select select "65819"
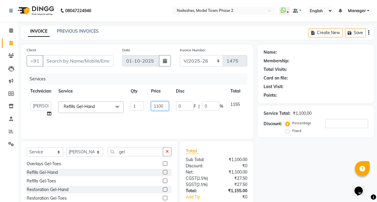
click at [167, 105] on input "1100" at bounding box center [160, 105] width 18 height 9
type input "1"
type input "500"
click at [167, 112] on td "500" at bounding box center [160, 109] width 25 height 23
select select "65819"
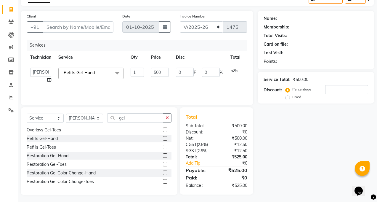
scroll to position [36, 0]
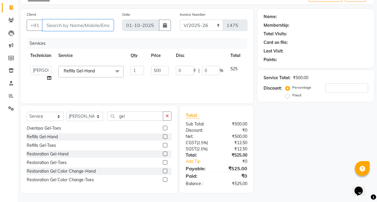
click at [91, 23] on input "Client" at bounding box center [78, 25] width 71 height 11
drag, startPoint x: 59, startPoint y: 33, endPoint x: 65, endPoint y: 28, distance: 7.8
click at [65, 28] on div "Client +91" at bounding box center [70, 23] width 96 height 24
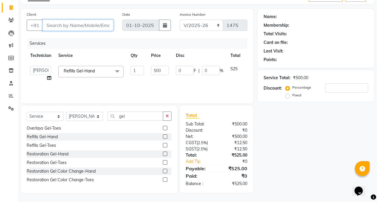
click at [65, 28] on input "Client" at bounding box center [78, 25] width 71 height 11
type input "0"
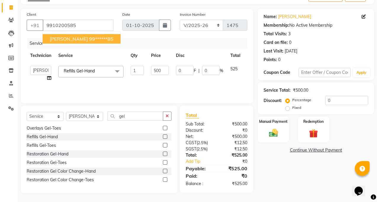
click at [89, 41] on ngb-highlight "99******85" at bounding box center [101, 39] width 24 height 6
click at [87, 41] on div "Services" at bounding box center [139, 43] width 225 height 11
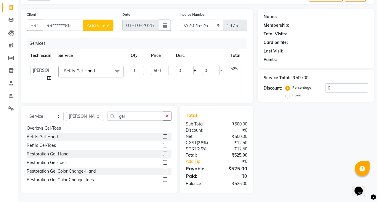
click at [156, 81] on td "500" at bounding box center [160, 73] width 25 height 23
click at [71, 25] on input "99******85" at bounding box center [63, 25] width 41 height 11
type input "9"
click at [73, 28] on input "Client" at bounding box center [78, 25] width 71 height 11
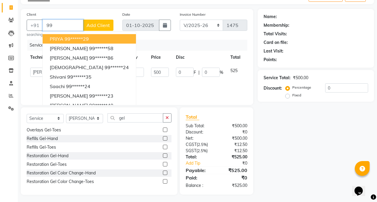
type input "9"
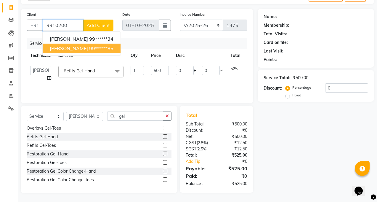
click at [53, 51] on span "[PERSON_NAME]" at bounding box center [69, 48] width 38 height 6
type input "99******85"
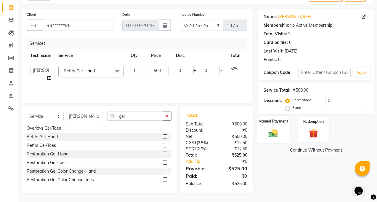
click at [273, 126] on div "Manual Payment" at bounding box center [273, 129] width 33 height 27
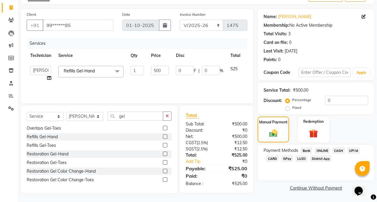
click at [339, 151] on span "CASH" at bounding box center [338, 150] width 13 height 7
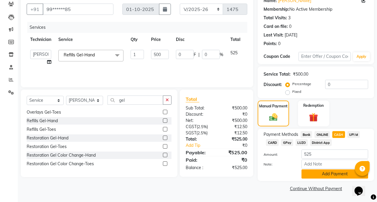
click at [338, 172] on button "Add Payment" at bounding box center [335, 173] width 67 height 9
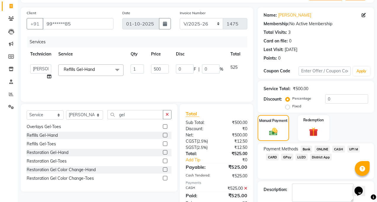
scroll to position [68, 0]
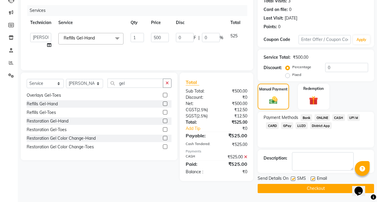
click at [339, 186] on button "Checkout" at bounding box center [316, 188] width 116 height 9
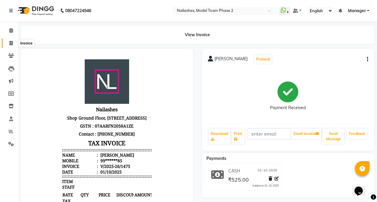
click at [13, 42] on icon at bounding box center [10, 43] width 3 height 4
select select "service"
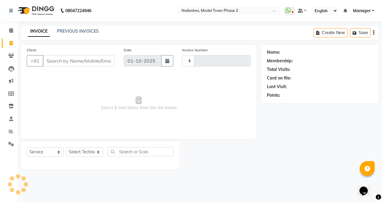
type input "1476"
select select "3840"
click at [0, 13] on nav "08047224946 Select Location × Nailashes, Model Town Phase 2 WhatsApp Status ✕ S…" at bounding box center [191, 10] width 382 height 21
